Goal: Transaction & Acquisition: Purchase product/service

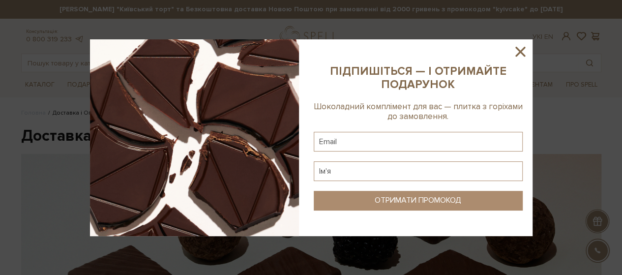
click at [521, 53] on icon at bounding box center [521, 52] width 10 height 10
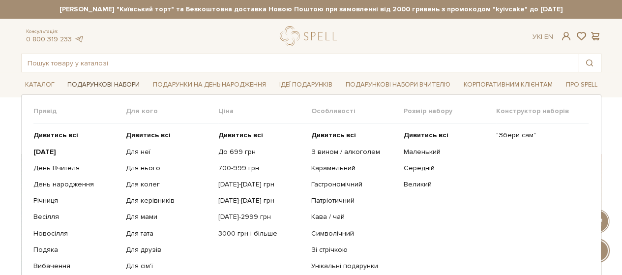
click at [99, 79] on link "Подарункові набори" at bounding box center [103, 84] width 80 height 15
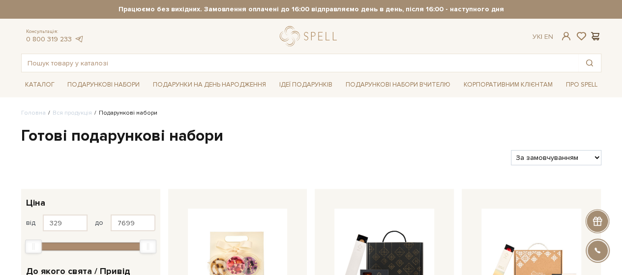
click at [598, 37] on span at bounding box center [596, 36] width 12 height 10
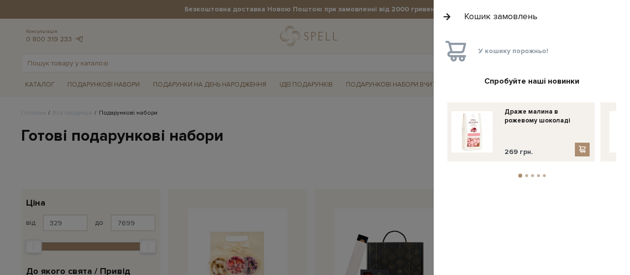
click at [299, 157] on div at bounding box center [315, 137] width 630 height 275
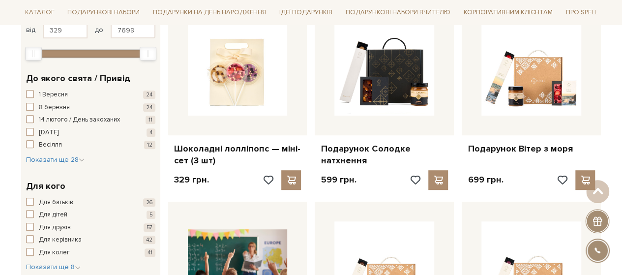
scroll to position [246, 0]
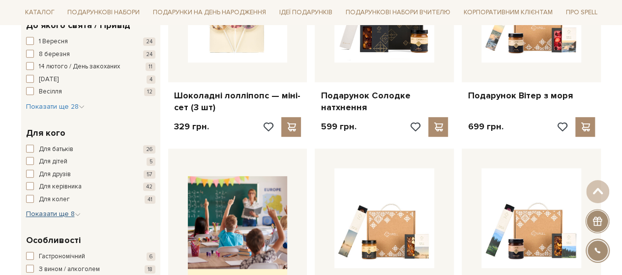
click at [55, 210] on span "Показати ще 8" at bounding box center [53, 214] width 55 height 8
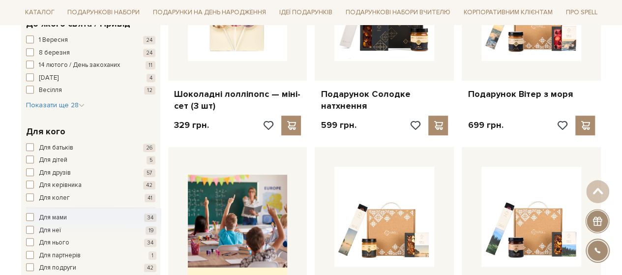
scroll to position [148, 0]
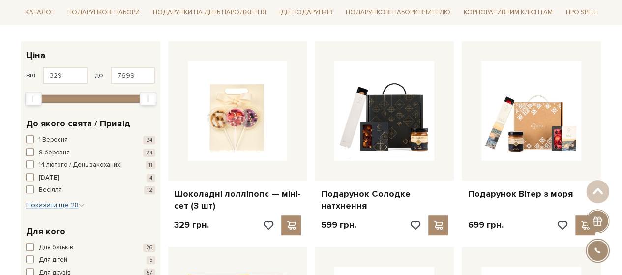
click at [60, 204] on span "Показати ще 28" at bounding box center [55, 205] width 59 height 8
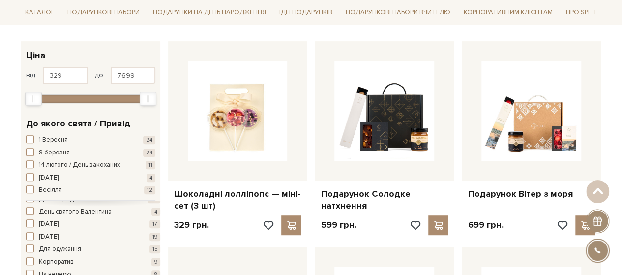
scroll to position [98, 0]
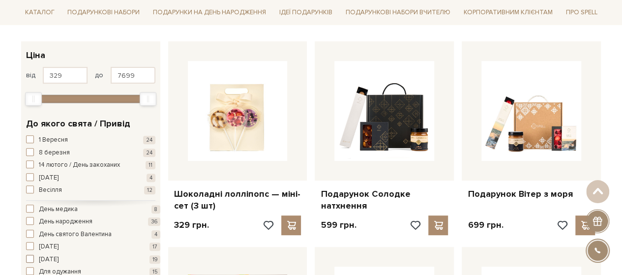
click at [32, 260] on span "button" at bounding box center [30, 259] width 8 height 8
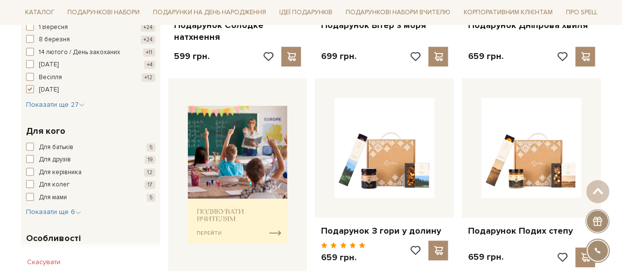
scroll to position [295, 0]
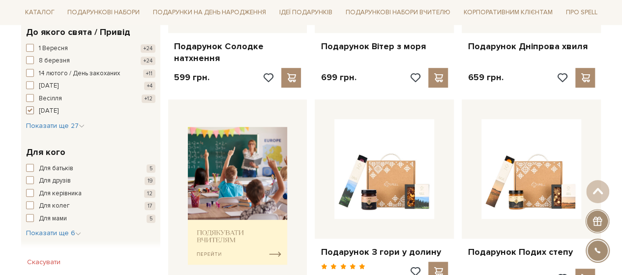
click at [29, 109] on span "button" at bounding box center [30, 110] width 8 height 8
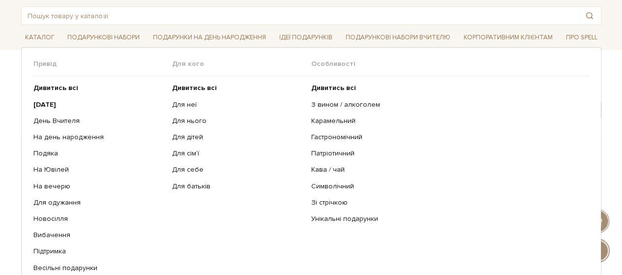
scroll to position [49, 0]
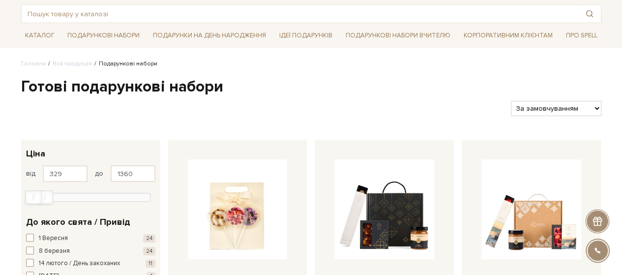
type input "1391"
drag, startPoint x: 147, startPoint y: 195, endPoint x: 44, endPoint y: 196, distance: 102.3
click at [44, 196] on div "Max" at bounding box center [45, 197] width 17 height 14
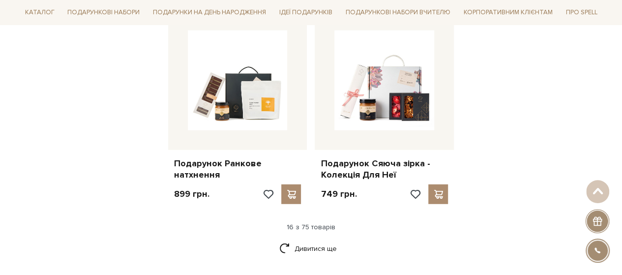
scroll to position [1230, 0]
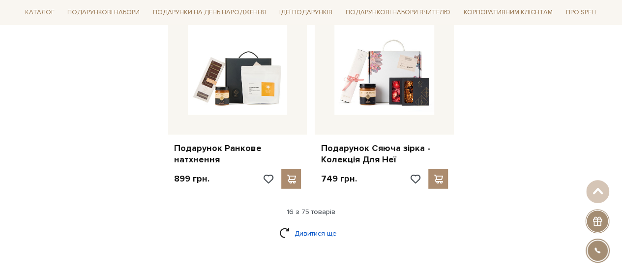
click at [304, 225] on link "Дивитися ще" at bounding box center [311, 233] width 64 height 17
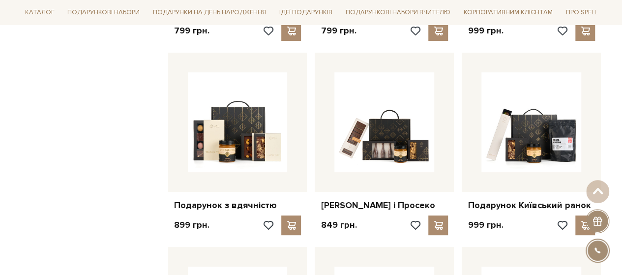
scroll to position [2017, 0]
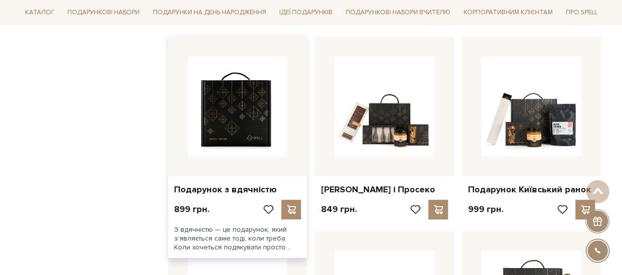
click at [244, 117] on img at bounding box center [238, 107] width 100 height 100
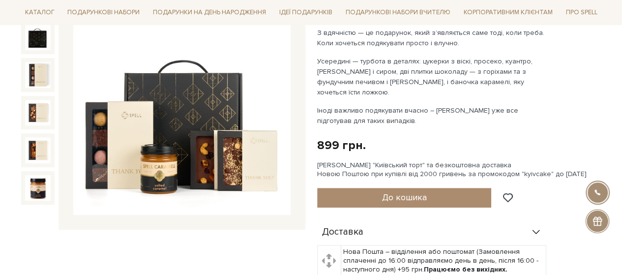
scroll to position [148, 0]
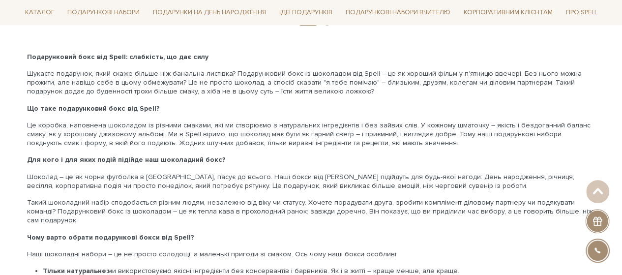
scroll to position [1673, 0]
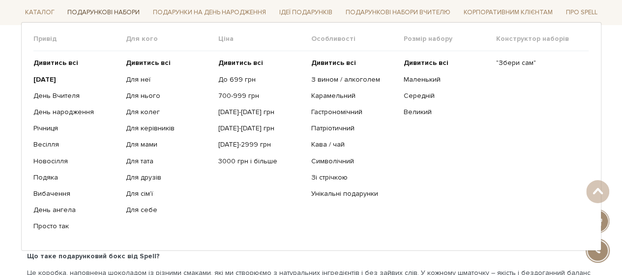
click at [111, 11] on link "Подарункові набори" at bounding box center [103, 12] width 80 height 15
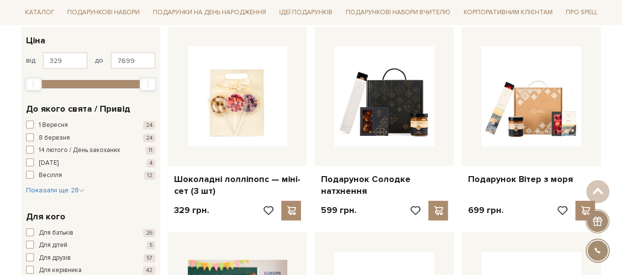
scroll to position [197, 0]
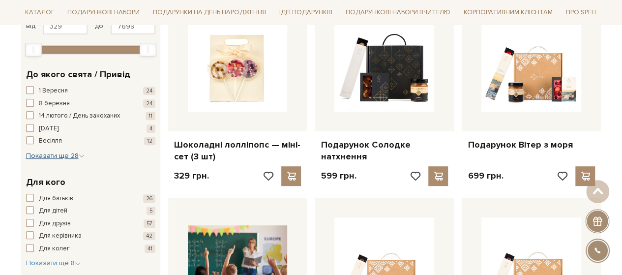
click at [63, 156] on span "Показати ще 28" at bounding box center [55, 156] width 59 height 8
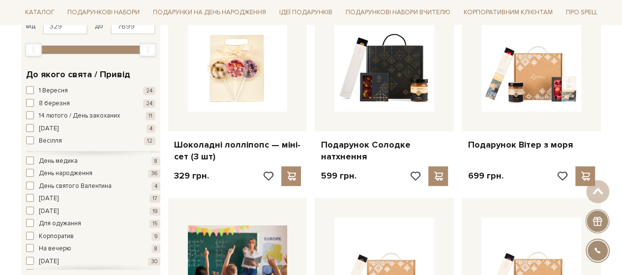
scroll to position [98, 0]
click at [31, 210] on span "button" at bounding box center [30, 210] width 8 height 8
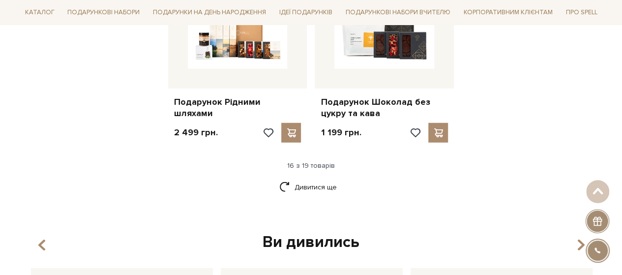
scroll to position [1279, 0]
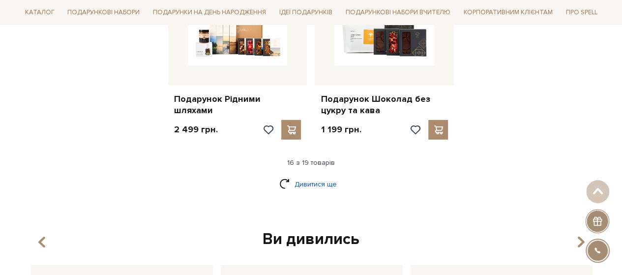
click at [304, 186] on link "Дивитися ще" at bounding box center [311, 184] width 64 height 17
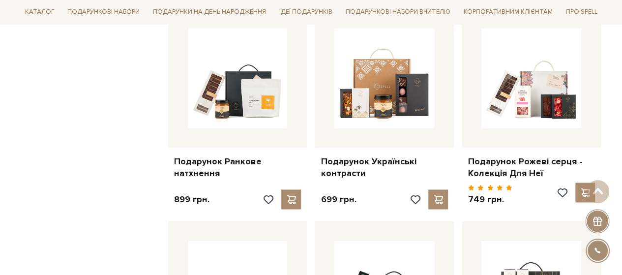
scroll to position [787, 0]
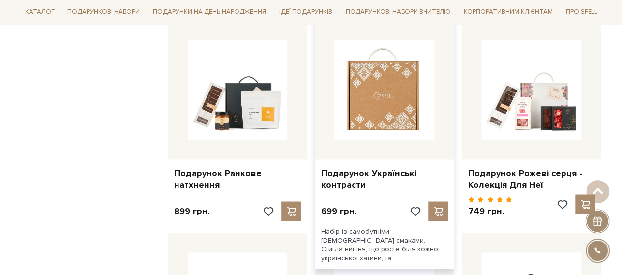
click at [398, 114] on img at bounding box center [385, 90] width 100 height 100
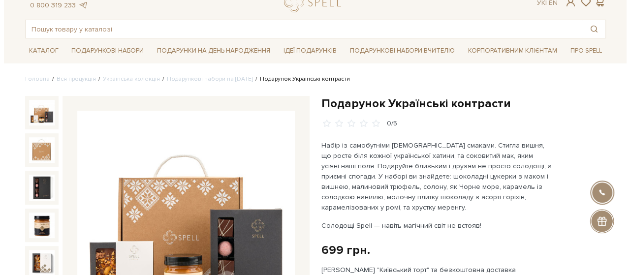
scroll to position [148, 0]
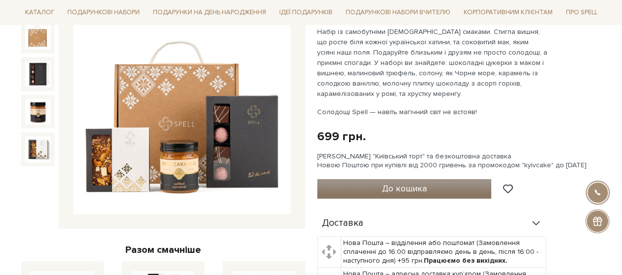
click at [383, 188] on span "До кошика" at bounding box center [404, 188] width 45 height 11
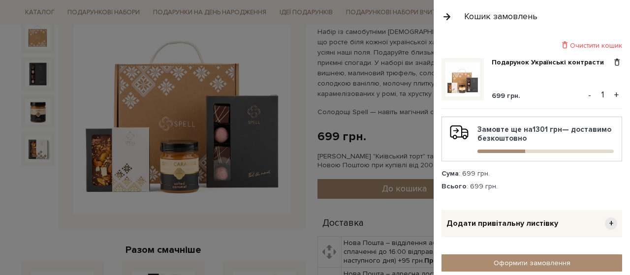
scroll to position [98, 0]
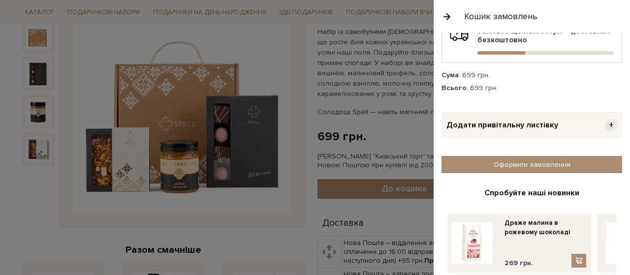
click at [513, 114] on div "Додати привітальну листівку +" at bounding box center [531, 125] width 181 height 27
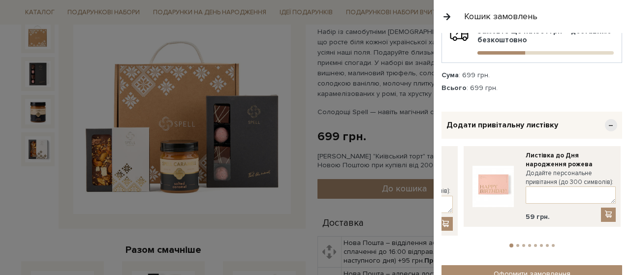
drag, startPoint x: 562, startPoint y: 180, endPoint x: 465, endPoint y: 183, distance: 96.9
click at [463, 183] on div "Листівка до Дня народження рожева Додайте персональне привітання (до 300 символ…" at bounding box center [541, 186] width 157 height 81
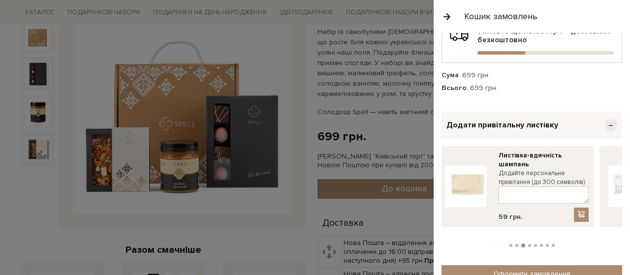
drag, startPoint x: 574, startPoint y: 170, endPoint x: 421, endPoint y: 183, distance: 153.0
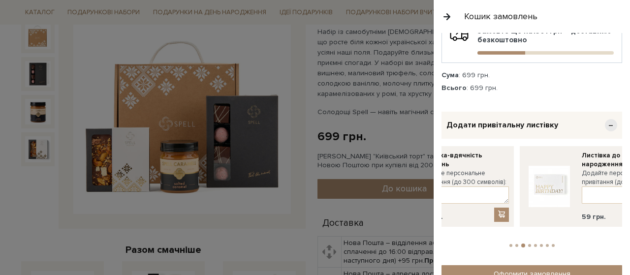
drag, startPoint x: 580, startPoint y: 176, endPoint x: 470, endPoint y: 192, distance: 111.9
click at [470, 192] on div "Додайте персональне привітання (до 300 символів):" at bounding box center [464, 186] width 90 height 35
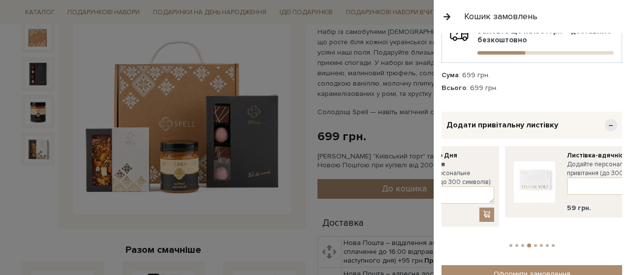
drag, startPoint x: 591, startPoint y: 177, endPoint x: 483, endPoint y: 191, distance: 109.2
click at [483, 191] on div "Листівка до Дня народження Додайте персональне привітання (до 300 символів): 59…" at bounding box center [420, 186] width 157 height 81
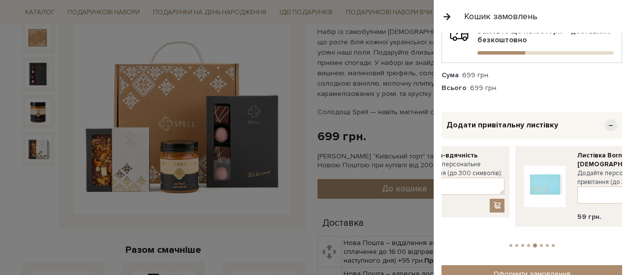
drag, startPoint x: 608, startPoint y: 171, endPoint x: 504, endPoint y: 178, distance: 104.0
click at [520, 178] on link at bounding box center [544, 186] width 49 height 71
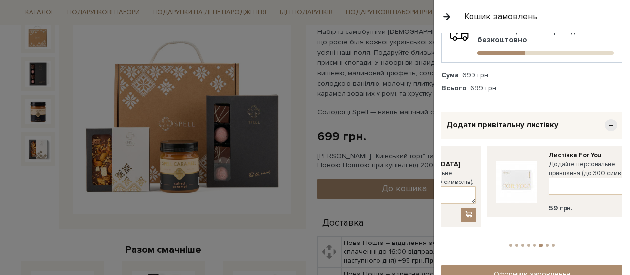
drag, startPoint x: 600, startPoint y: 167, endPoint x: 470, endPoint y: 181, distance: 131.1
click at [487, 181] on div "Листівка For You Додайте персональне привітання (до 300 символів): 59 грн." at bounding box center [565, 182] width 157 height 72
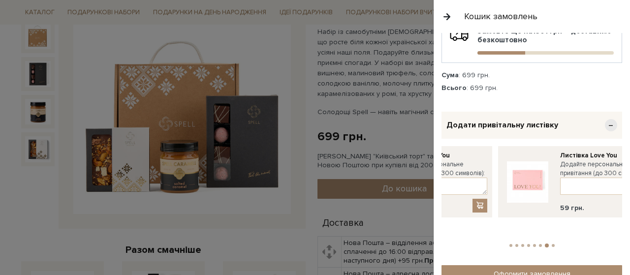
drag, startPoint x: 599, startPoint y: 170, endPoint x: 492, endPoint y: 181, distance: 107.3
click at [494, 180] on div "Листівка For You Додайте персональне привітання (до 300 символів): 59 грн." at bounding box center [494, 191] width 2931 height 90
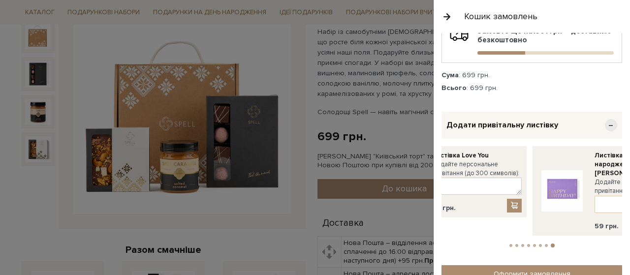
drag, startPoint x: 597, startPoint y: 166, endPoint x: 503, endPoint y: 172, distance: 94.1
click at [503, 172] on div "Листівка For You Додайте персональне привітання (до 300 символів): 59 грн." at bounding box center [366, 191] width 2931 height 90
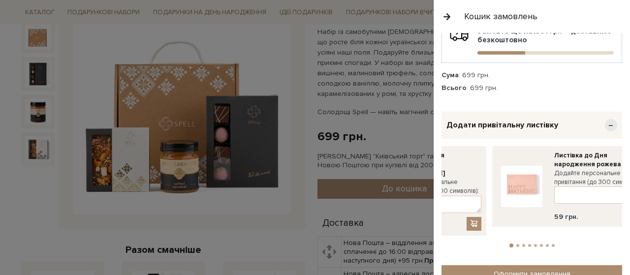
drag, startPoint x: 561, startPoint y: 174, endPoint x: 492, endPoint y: 185, distance: 70.4
click at [492, 185] on div "Листівка до Дня народження рожева Додайте персональне привітання (до 300 символ…" at bounding box center [570, 186] width 157 height 81
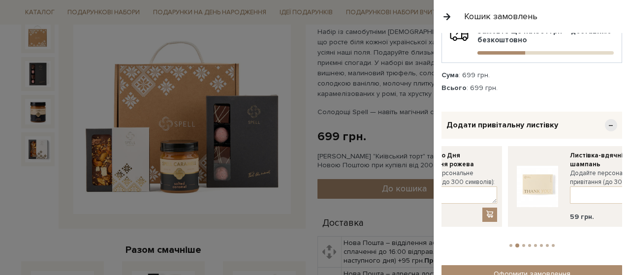
drag, startPoint x: 600, startPoint y: 168, endPoint x: 493, endPoint y: 178, distance: 106.7
click at [508, 178] on div "Листівка-вдячність шампань Додайте персональне привітання (до 300 символів): 59…" at bounding box center [586, 186] width 157 height 81
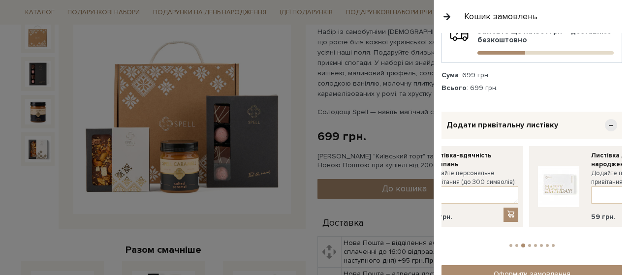
drag, startPoint x: 599, startPoint y: 167, endPoint x: 475, endPoint y: 176, distance: 124.3
click at [529, 176] on div "Листівка до Дня народження Додайте персональне привітання (до 300 символів): 59…" at bounding box center [607, 186] width 157 height 81
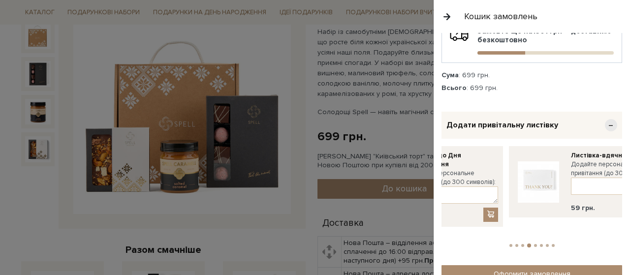
drag, startPoint x: 597, startPoint y: 167, endPoint x: 472, endPoint y: 172, distance: 125.1
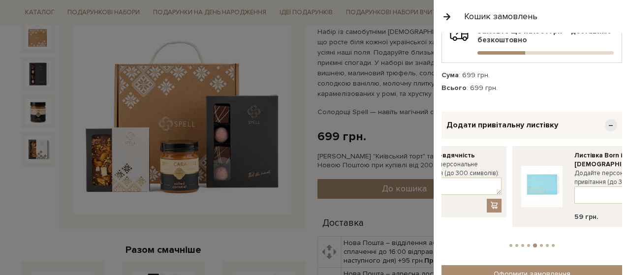
drag, startPoint x: 592, startPoint y: 162, endPoint x: 472, endPoint y: 172, distance: 119.9
click at [472, 172] on div "Листівка-вдячність Додайте персональне привітання (до 300 символів): 59 грн." at bounding box center [427, 182] width 157 height 72
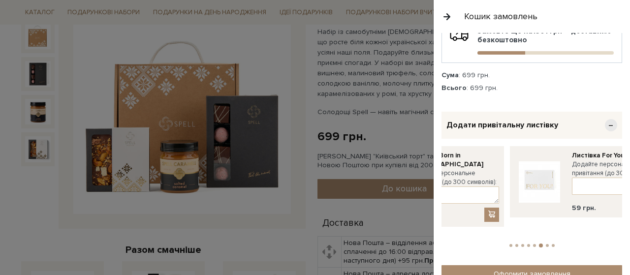
drag, startPoint x: 595, startPoint y: 157, endPoint x: 505, endPoint y: 172, distance: 90.7
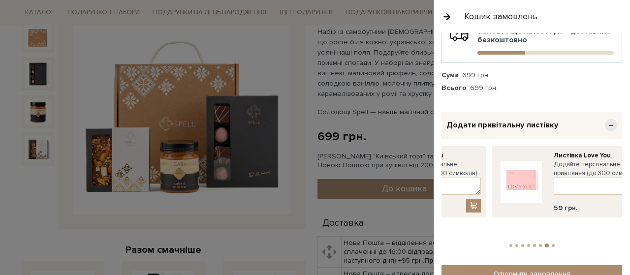
drag, startPoint x: 602, startPoint y: 161, endPoint x: 488, endPoint y: 177, distance: 114.7
click at [491, 177] on div "Листівка Love You Додайте персональне привітання (до 300 символів): 59 грн." at bounding box center [569, 182] width 157 height 72
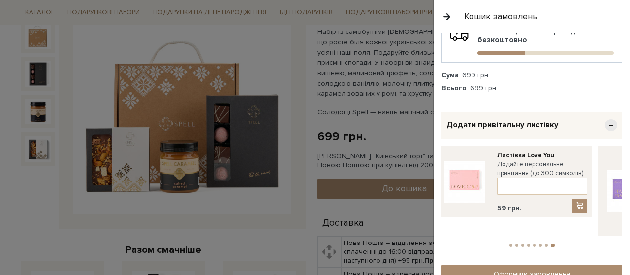
drag, startPoint x: 594, startPoint y: 161, endPoint x: 469, endPoint y: 175, distance: 126.1
click at [469, 175] on div "Листівка For You Додайте персональне привітання (до 300 символів): 59 грн." at bounding box center [431, 191] width 2931 height 90
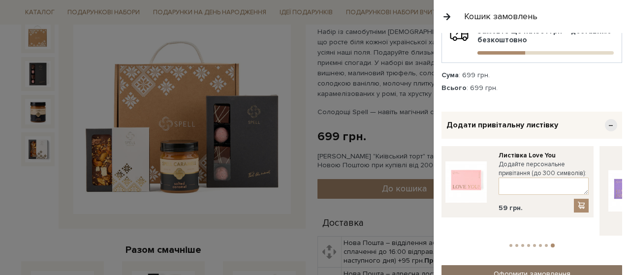
click at [504, 265] on link "Оформити замовлення" at bounding box center [531, 273] width 181 height 17
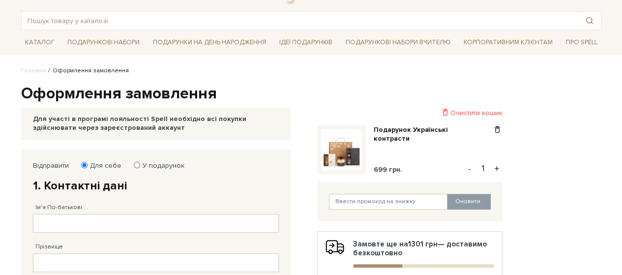
scroll to position [98, 0]
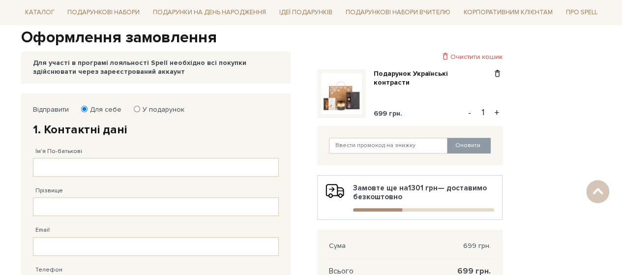
click at [156, 107] on label "У подарунок" at bounding box center [160, 109] width 48 height 9
click at [140, 107] on input "У подарунок" at bounding box center [137, 109] width 6 height 6
radio input "true"
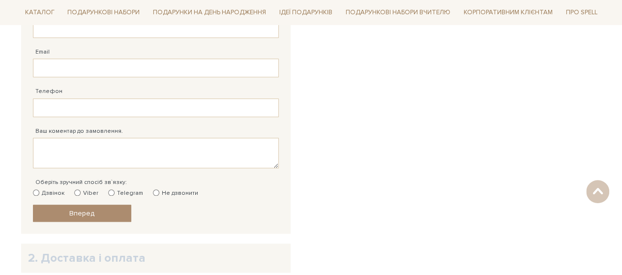
scroll to position [295, 0]
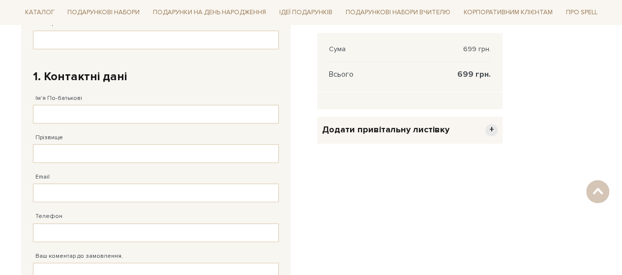
click at [73, 100] on label "Ім'я По-батькові" at bounding box center [58, 98] width 47 height 9
click at [73, 105] on input "Ім'я По-батькові" at bounding box center [156, 114] width 246 height 19
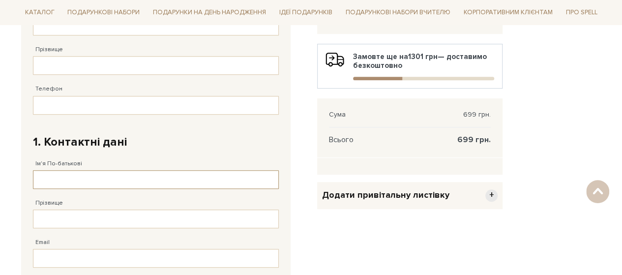
scroll to position [197, 0]
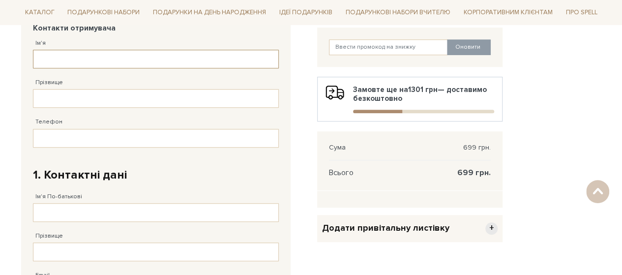
click at [78, 58] on input "Ім'я" at bounding box center [156, 59] width 246 height 19
click at [71, 57] on input "Ім'я" at bounding box center [156, 59] width 246 height 19
type input "л"
type input "Людмила"
click at [72, 100] on input "Прізвище" at bounding box center [156, 98] width 246 height 19
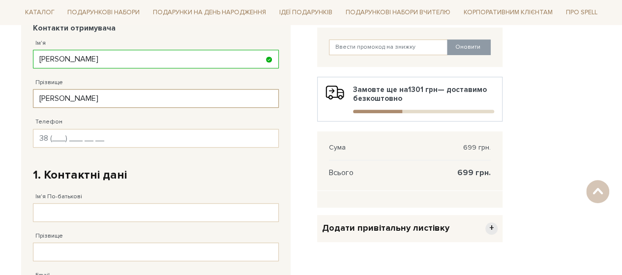
type input "Самілик"
click at [111, 133] on input "Телефон" at bounding box center [156, 138] width 246 height 19
type input "38 (098) 455 00 92"
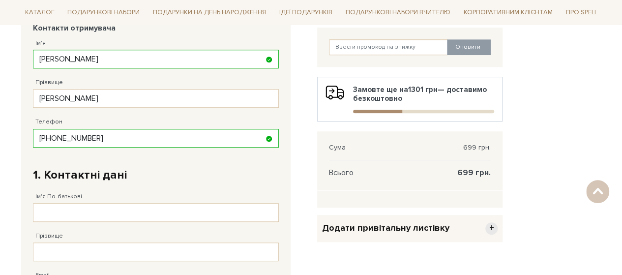
click at [88, 201] on div "Ім'я По-батькові Заповніть поле від 1 до 128 символів!" at bounding box center [156, 202] width 246 height 39
click at [89, 208] on input "Ім'я По-батькові" at bounding box center [156, 212] width 246 height 19
type input "Романенкова"
type input "Аліна"
type input "38 (098) 455 00 92"
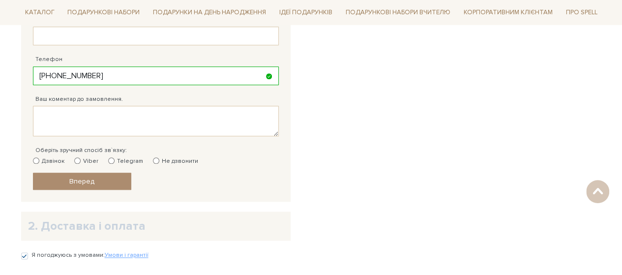
scroll to position [437, 0]
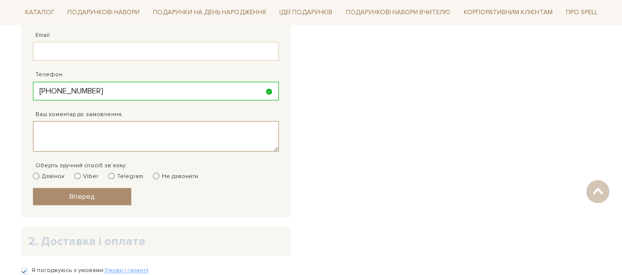
click at [78, 138] on textarea "Ваш коментар до замовлення." at bounding box center [156, 136] width 246 height 30
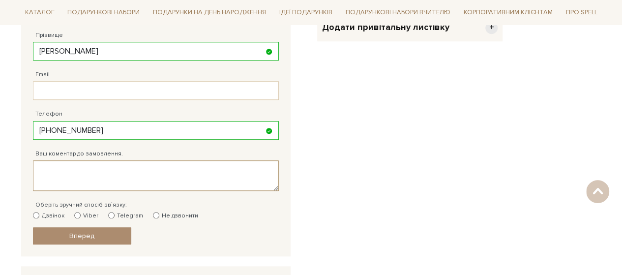
scroll to position [338, 0]
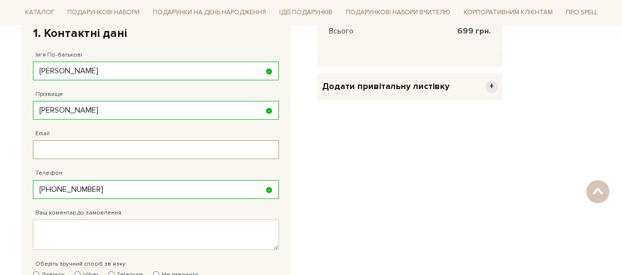
click at [73, 147] on input "Email" at bounding box center [156, 149] width 246 height 19
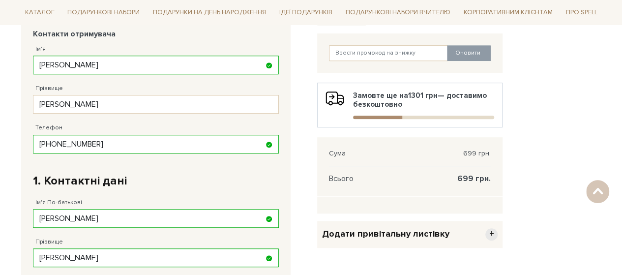
scroll to position [92, 0]
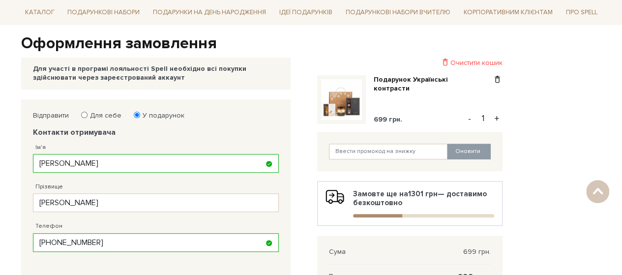
type input "alina"
click at [491, 61] on div "Очистити кошик" at bounding box center [409, 62] width 185 height 9
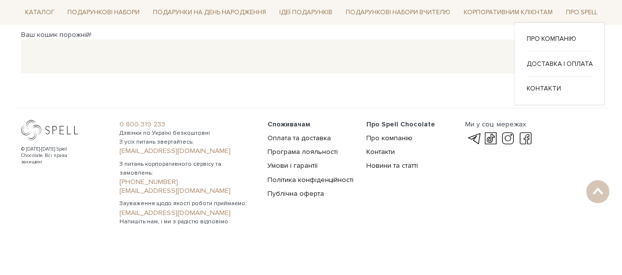
click at [568, 57] on ul "Про компанію Доставка і оплата" at bounding box center [559, 63] width 66 height 59
click at [570, 65] on link "Доставка і оплата" at bounding box center [559, 64] width 66 height 9
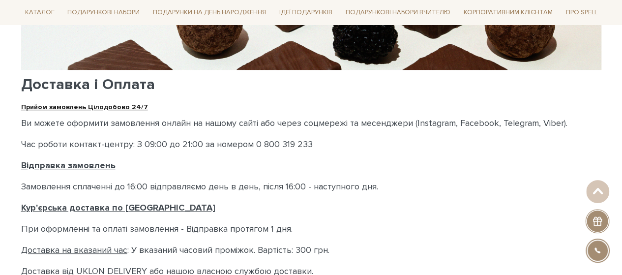
scroll to position [295, 0]
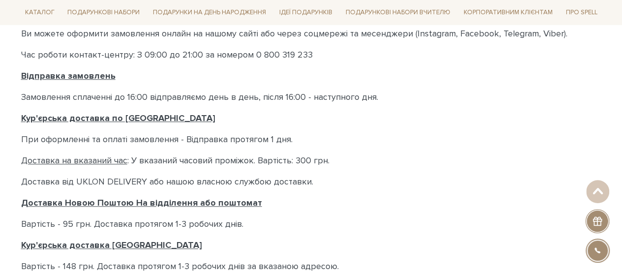
click at [84, 81] on u "Відправка замовлень" at bounding box center [68, 75] width 94 height 11
click at [86, 110] on div "Доставка і Оплата Прийом замовлень Цілодобово 24/7 Ви можете оформити замовленн…" at bounding box center [311, 167] width 580 height 616
click at [88, 115] on u "Кур'єрська доставка по Києву" at bounding box center [118, 118] width 194 height 11
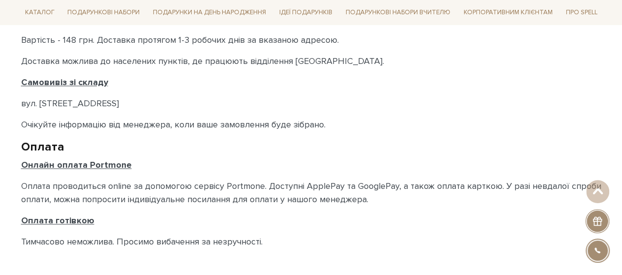
scroll to position [541, 0]
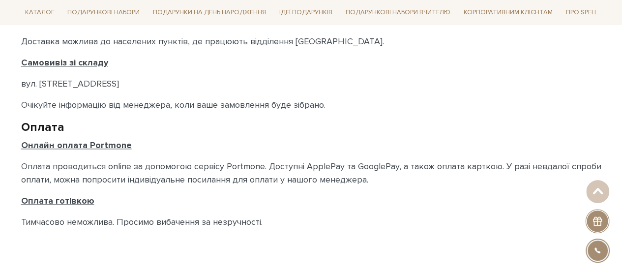
click at [110, 142] on u "Онлайн оплата Portmone" at bounding box center [76, 145] width 111 height 11
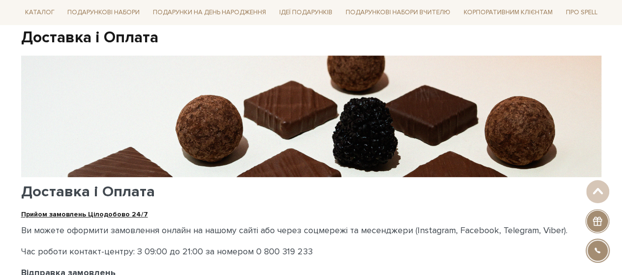
scroll to position [0, 0]
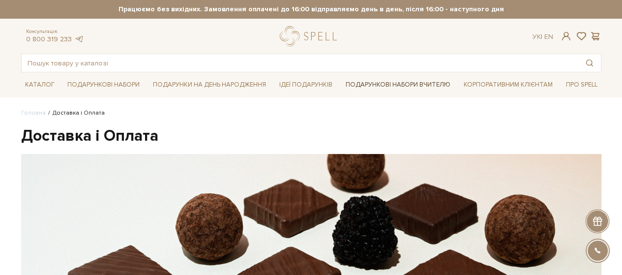
click at [360, 85] on link "Подарункові набори Вчителю" at bounding box center [398, 84] width 113 height 17
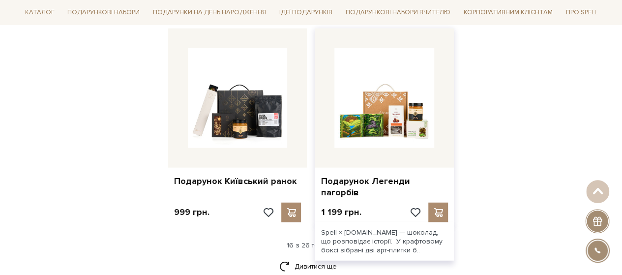
scroll to position [1230, 0]
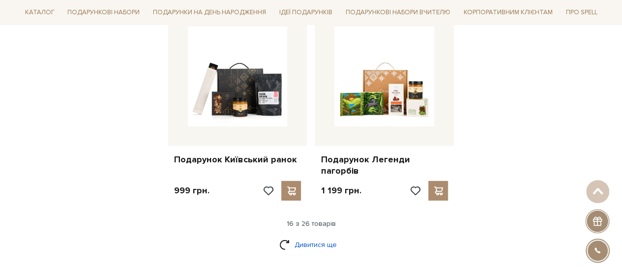
click at [284, 236] on link "Дивитися ще" at bounding box center [311, 244] width 64 height 17
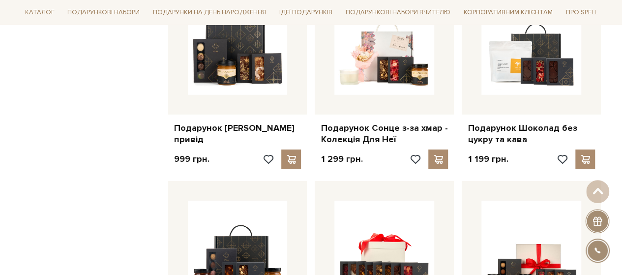
scroll to position [1427, 0]
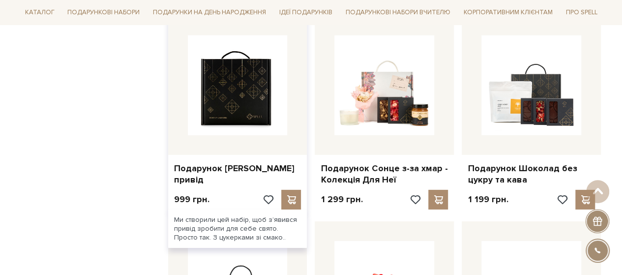
click at [239, 95] on img at bounding box center [238, 85] width 100 height 100
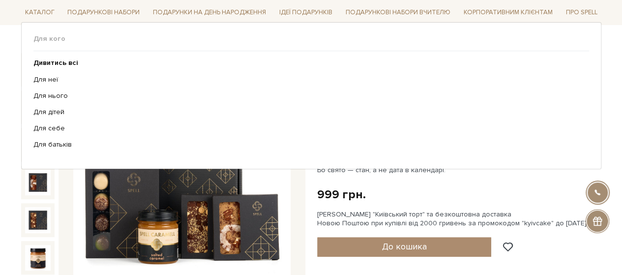
scroll to position [148, 0]
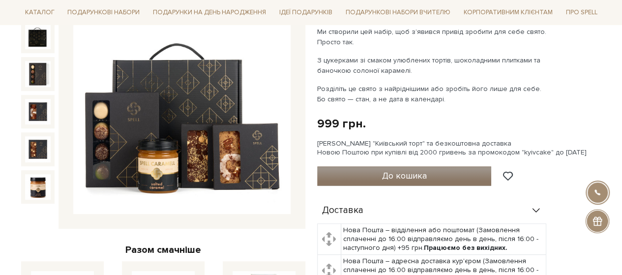
click at [450, 177] on button "До кошика" at bounding box center [404, 176] width 175 height 20
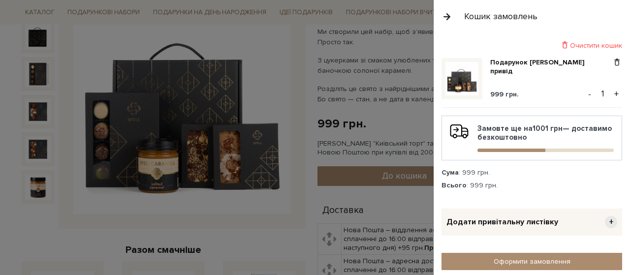
click at [448, 15] on button "button" at bounding box center [446, 16] width 11 height 17
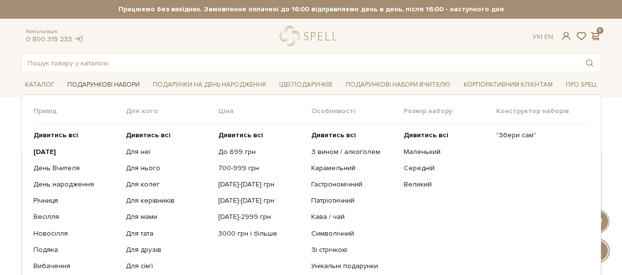
click at [124, 86] on link "Подарункові набори" at bounding box center [103, 84] width 80 height 15
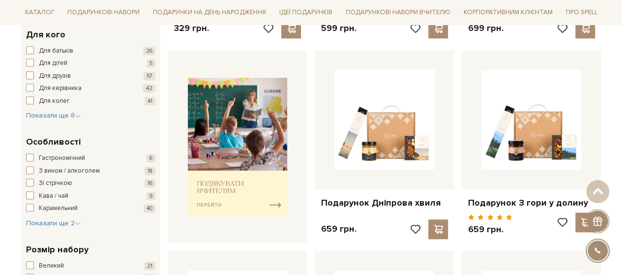
scroll to position [394, 0]
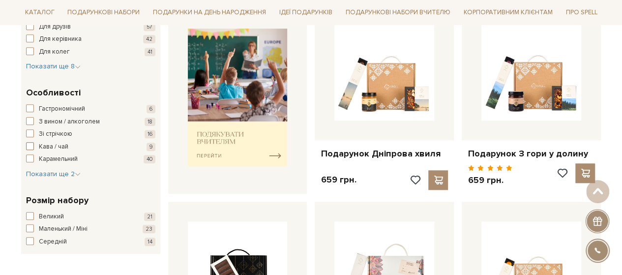
click at [29, 143] on span "button" at bounding box center [30, 146] width 8 height 8
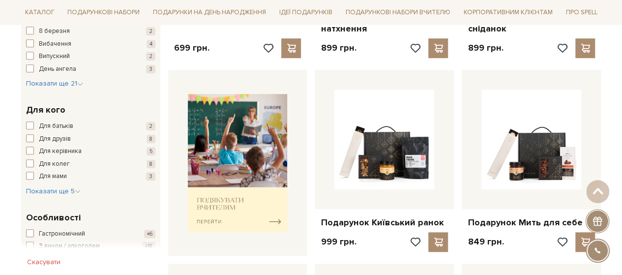
scroll to position [344, 0]
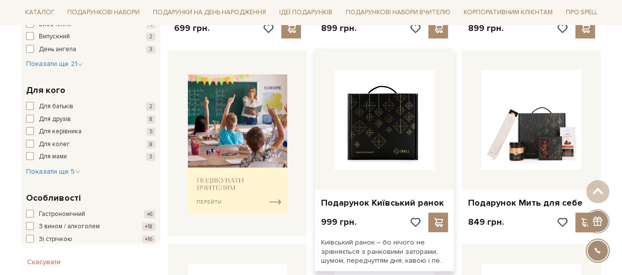
click at [363, 144] on img at bounding box center [385, 120] width 100 height 100
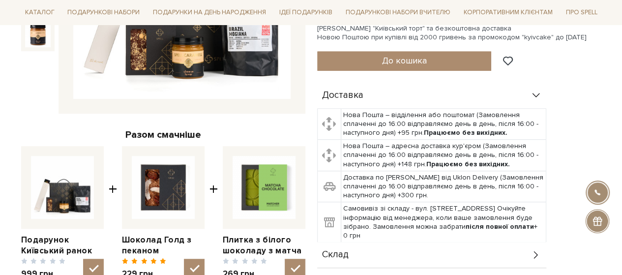
scroll to position [344, 0]
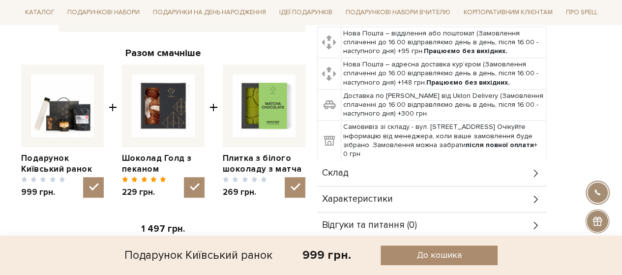
click at [444, 188] on div "Характеристики" at bounding box center [431, 199] width 229 height 26
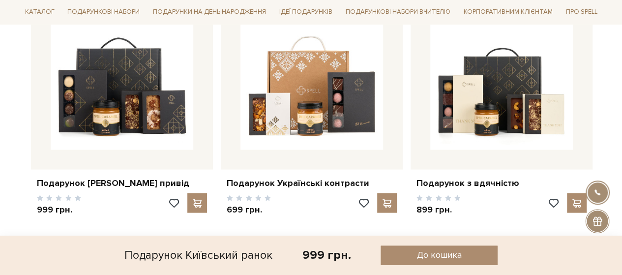
scroll to position [885, 0]
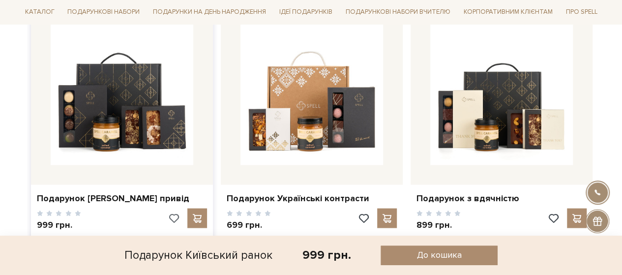
click at [175, 213] on span at bounding box center [173, 217] width 12 height 9
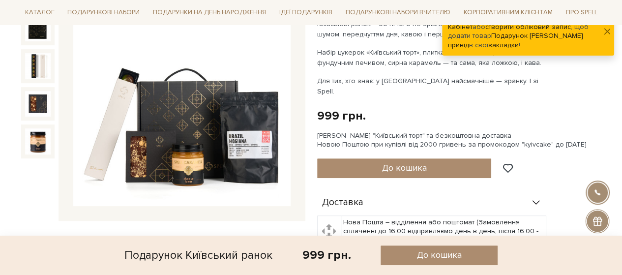
scroll to position [0, 0]
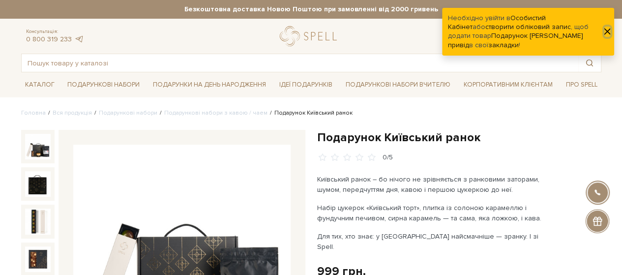
click at [608, 28] on button "button" at bounding box center [608, 32] width 6 height 10
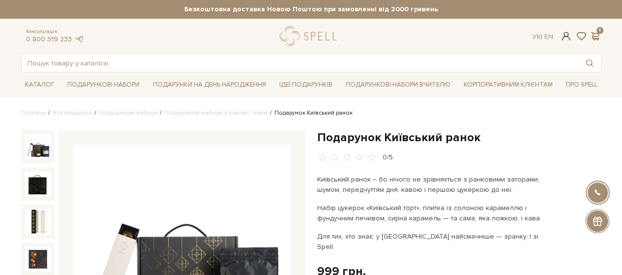
click at [564, 40] on span at bounding box center [566, 36] width 12 height 10
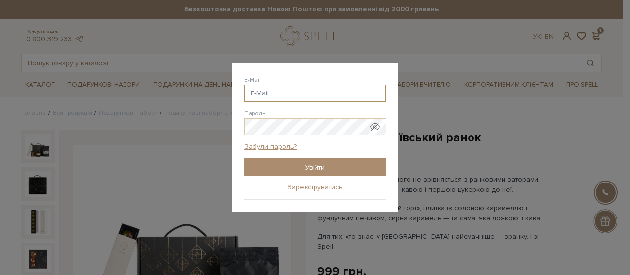
click at [319, 90] on input "E-Mail" at bounding box center [315, 93] width 142 height 17
click at [277, 90] on input "E-Mail" at bounding box center [315, 93] width 142 height 17
click at [318, 188] on link "Зареєструватись" at bounding box center [314, 187] width 55 height 9
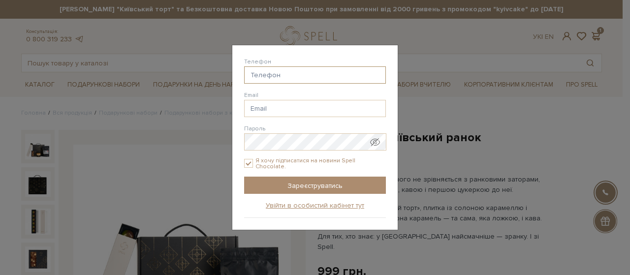
click at [275, 75] on input "Телефон" at bounding box center [315, 74] width 142 height 17
click at [333, 204] on link "Увійти в особистий кабінет тут" at bounding box center [315, 205] width 98 height 9
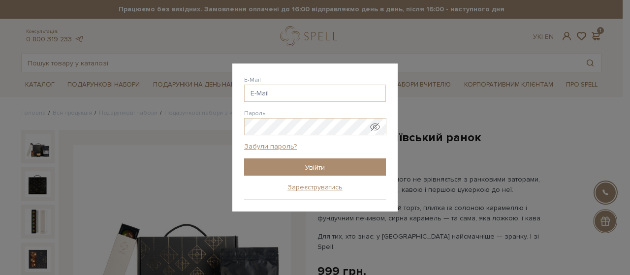
click at [304, 112] on div "Пароль" at bounding box center [315, 122] width 142 height 27
click at [297, 98] on input "E-Mail" at bounding box center [315, 93] width 142 height 17
type input "alinaromanenkova6@gmail.com"
click at [303, 117] on div "Пароль" at bounding box center [315, 122] width 142 height 27
click at [244, 158] on input "Увійти" at bounding box center [315, 166] width 142 height 17
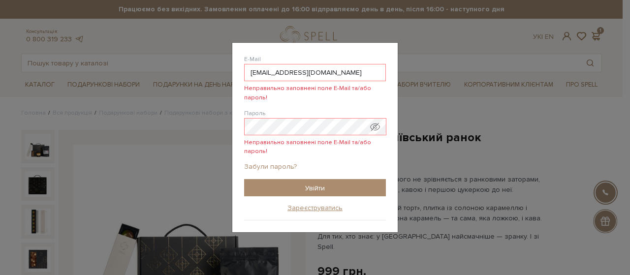
click at [283, 163] on link "Забули пароль?" at bounding box center [270, 166] width 53 height 9
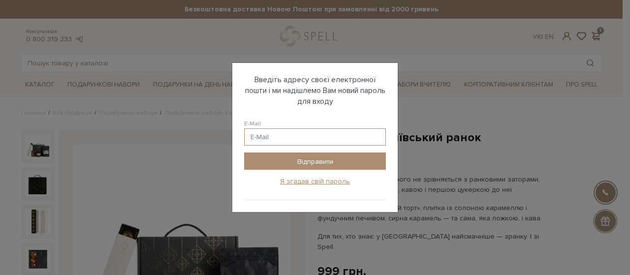
click at [340, 139] on input "E-Mail" at bounding box center [315, 136] width 142 height 17
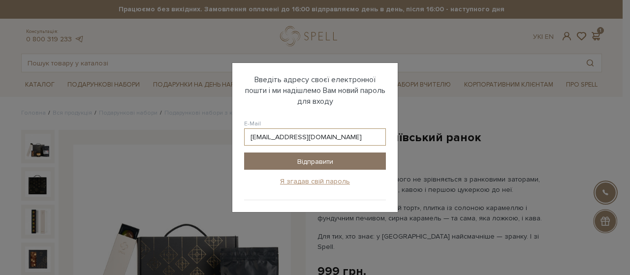
type input "alinaromanenkova6@gmail.com"
click at [356, 159] on input "Відправити" at bounding box center [315, 160] width 142 height 17
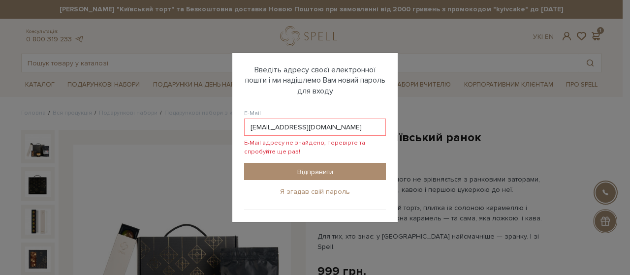
click at [314, 194] on link "Я згадав свій пароль" at bounding box center [315, 191] width 70 height 9
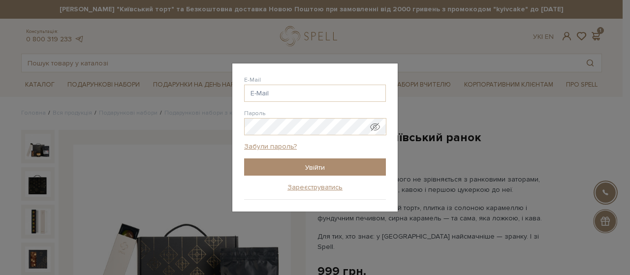
click at [544, 105] on div "Авторизація E-Mail alinaromanenkova6 @gmail.com alinaromanenkova6 @ukr.net alin…" at bounding box center [315, 137] width 630 height 275
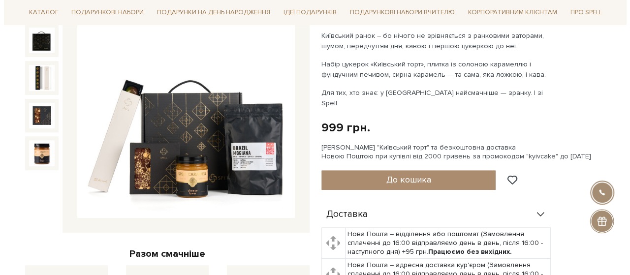
scroll to position [148, 0]
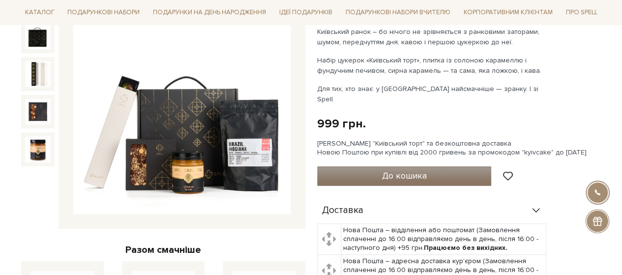
click at [357, 166] on button "До кошика" at bounding box center [404, 176] width 175 height 20
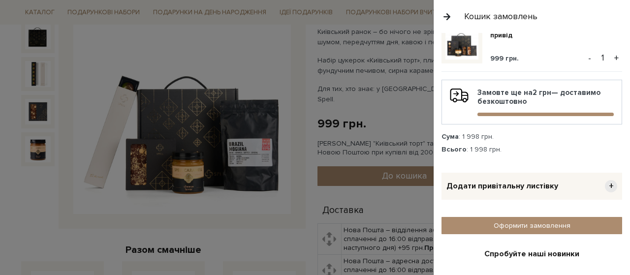
scroll to position [192, 0]
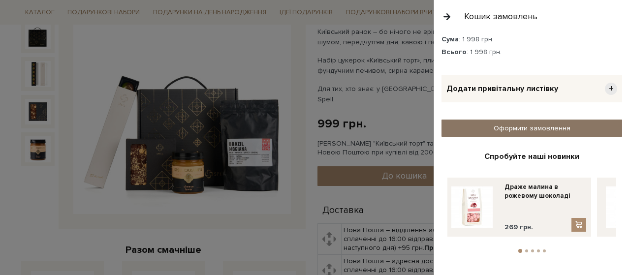
click at [515, 128] on link "Оформити замовлення" at bounding box center [531, 128] width 181 height 17
